Goal: Information Seeking & Learning: Learn about a topic

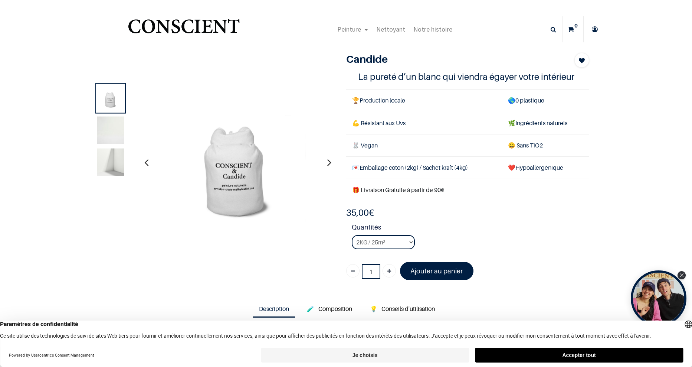
click at [120, 127] on img at bounding box center [110, 129] width 27 height 27
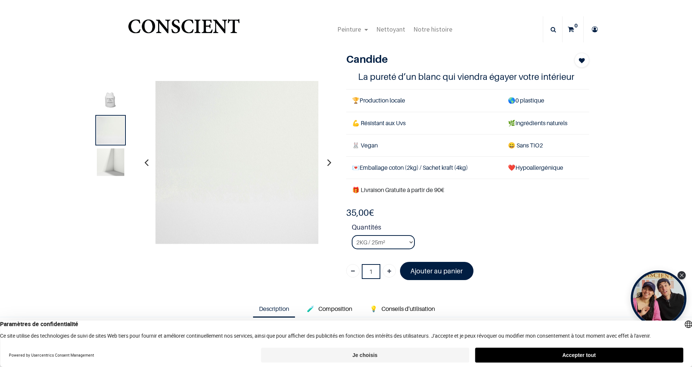
click at [103, 167] on img at bounding box center [110, 161] width 27 height 27
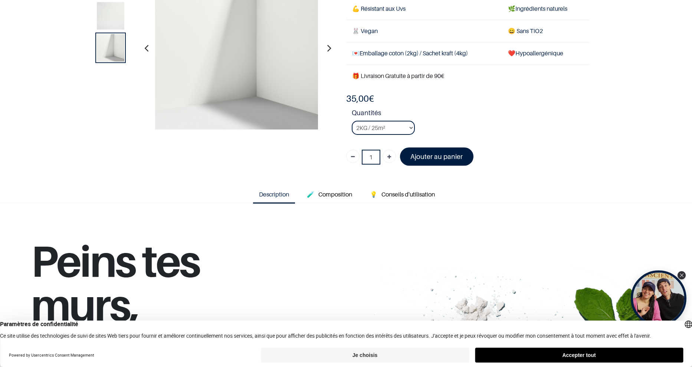
scroll to position [74, 0]
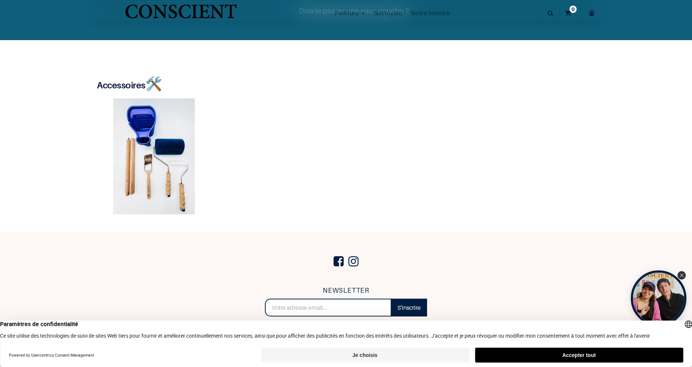
scroll to position [1432, 0]
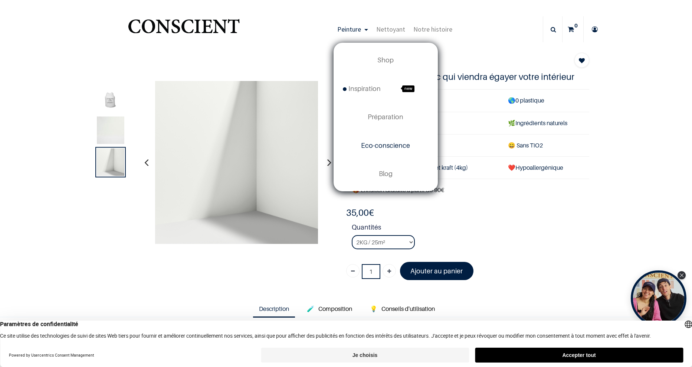
click at [383, 146] on span "Eco-conscience" at bounding box center [385, 145] width 49 height 8
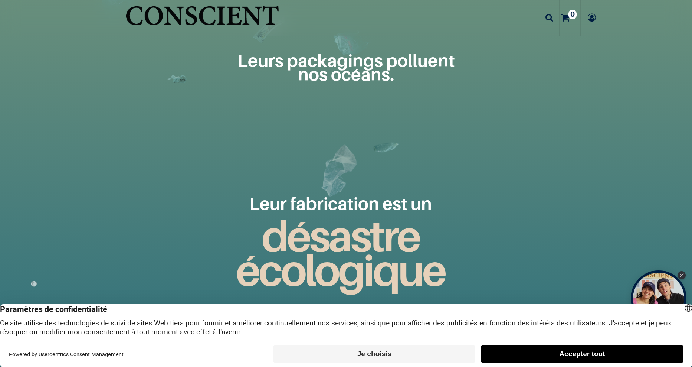
scroll to position [1039, 0]
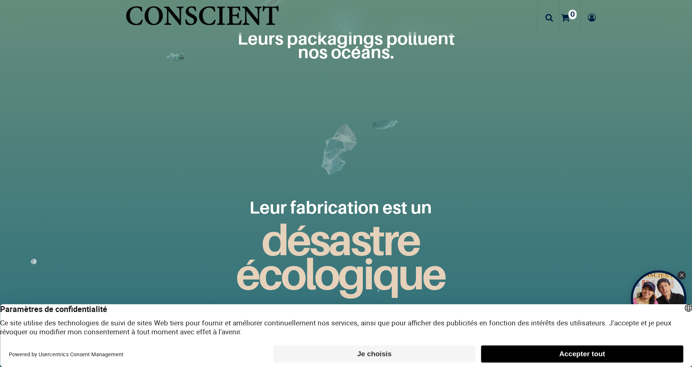
click at [558, 350] on button "Accepter tout" at bounding box center [582, 353] width 202 height 17
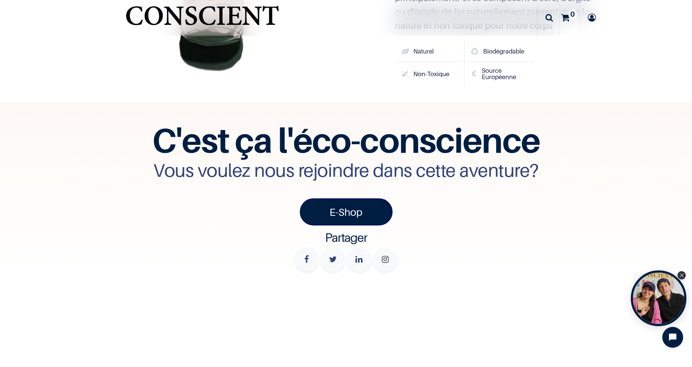
scroll to position [3005, 0]
